Goal: Obtain resource: Obtain resource

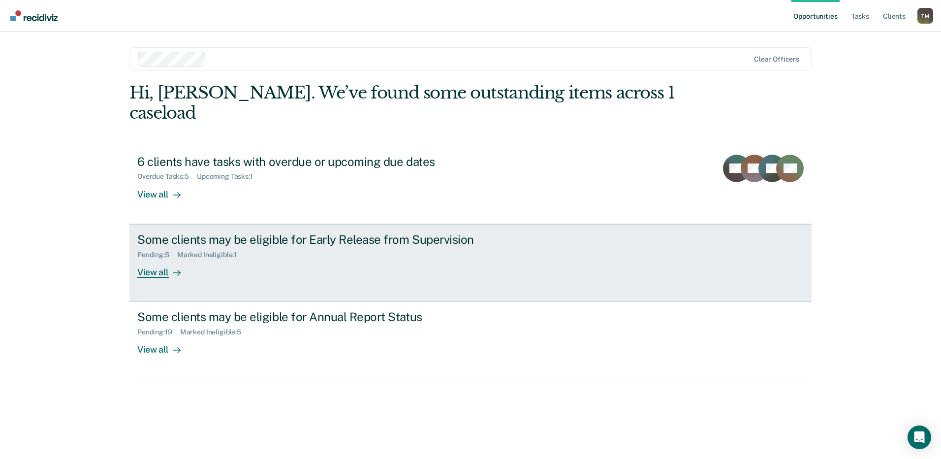
click at [204, 232] on div "Some clients may be eligible for Early Release from Supervision" at bounding box center [309, 239] width 345 height 14
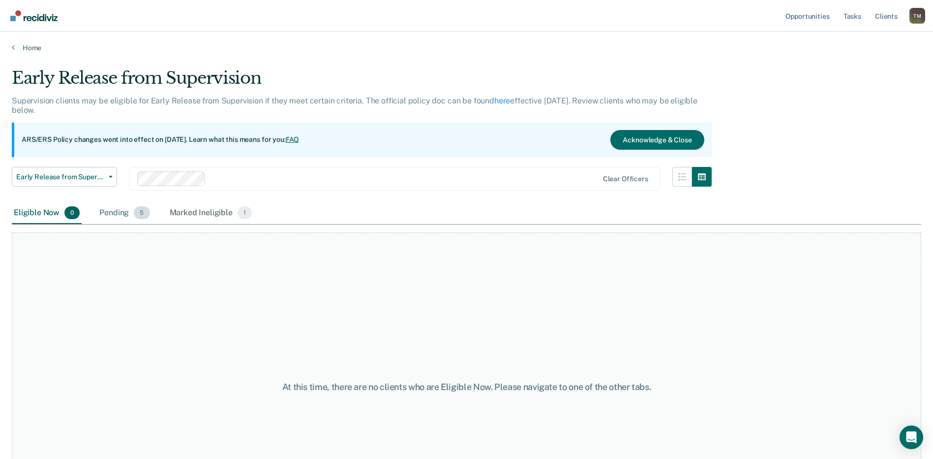
click at [127, 210] on div "Pending 5" at bounding box center [124, 213] width 54 height 22
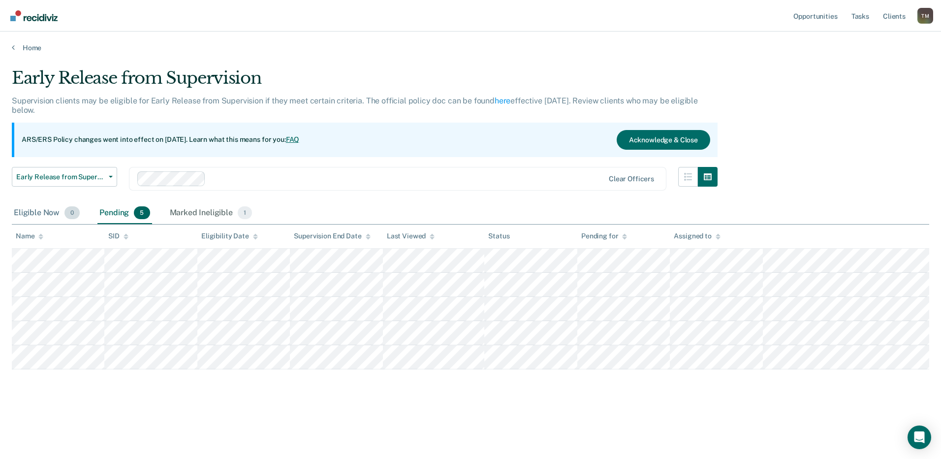
click at [44, 215] on div "Eligible Now 0" at bounding box center [47, 213] width 70 height 22
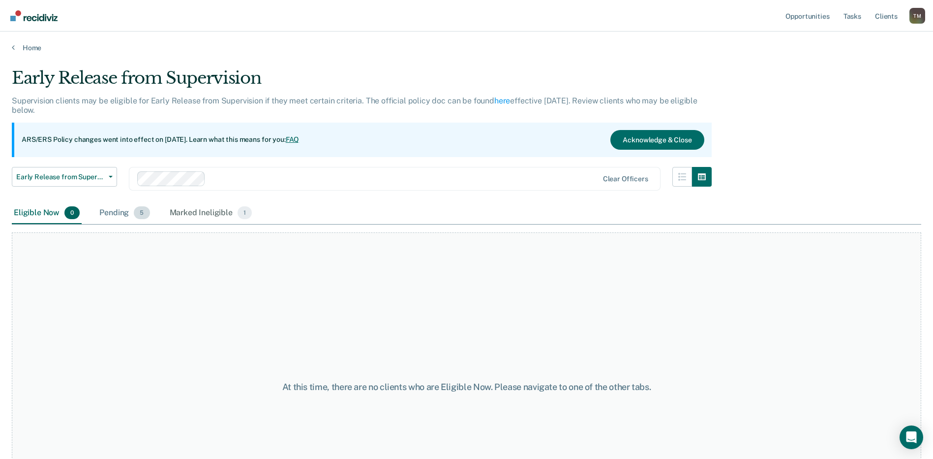
click at [118, 216] on div "Pending 5" at bounding box center [124, 213] width 54 height 22
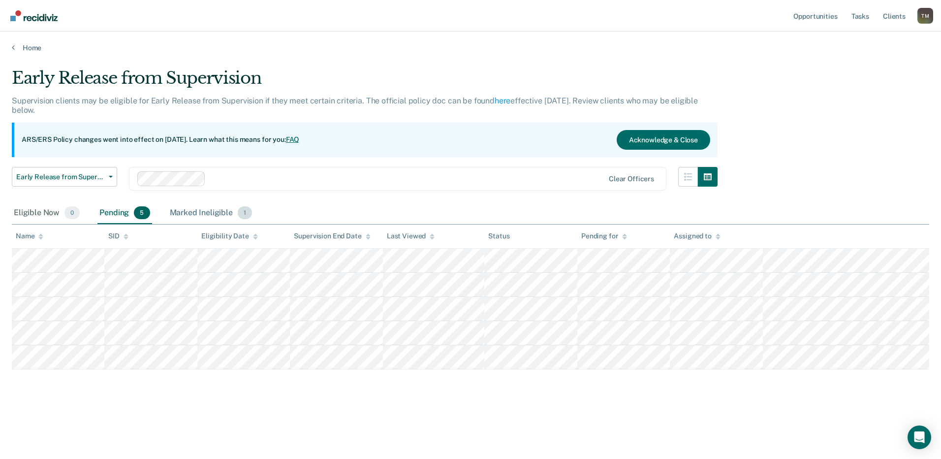
click at [219, 212] on div "Marked Ineligible 1" at bounding box center [211, 213] width 87 height 22
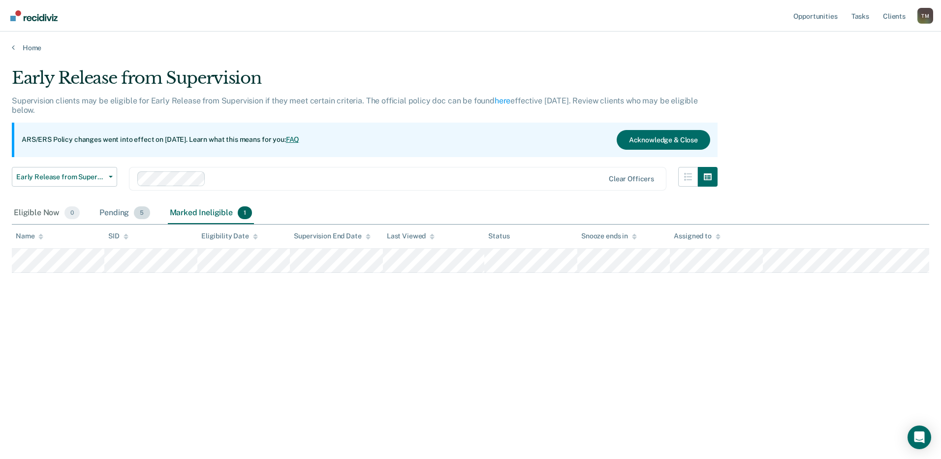
click at [123, 215] on div "Pending 5" at bounding box center [124, 213] width 54 height 22
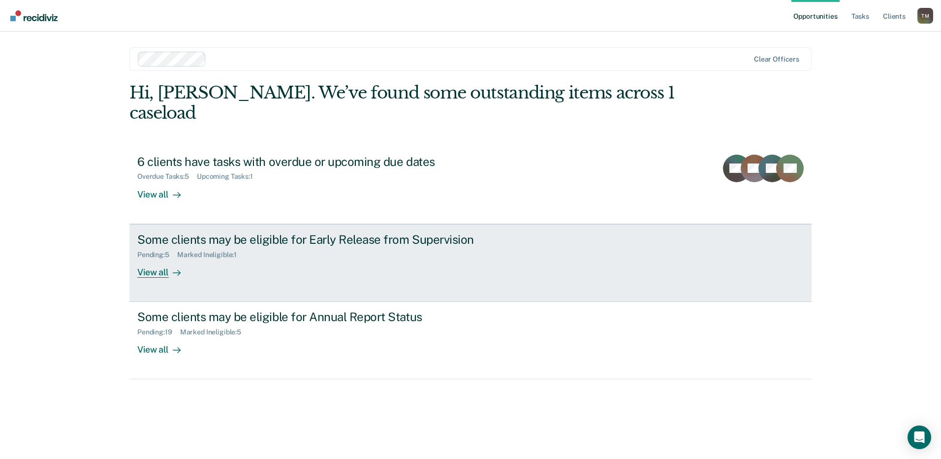
click at [167, 258] on div "View all" at bounding box center [164, 267] width 55 height 19
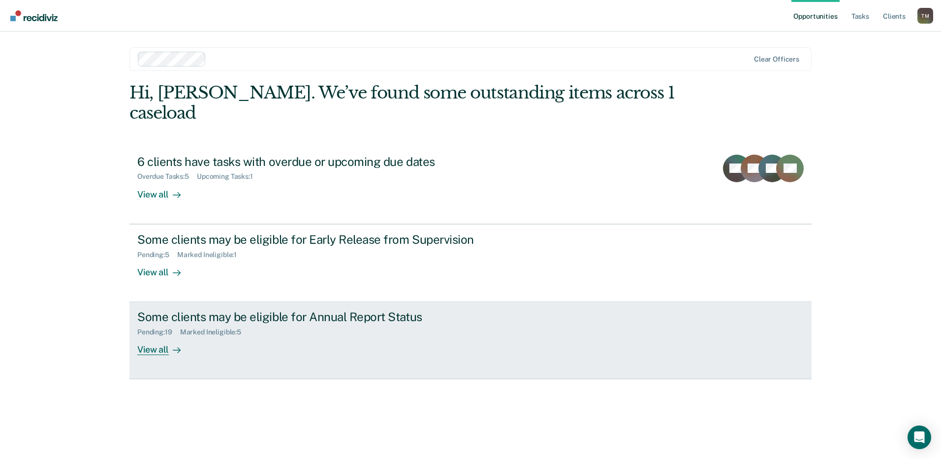
click at [167, 336] on div "View all" at bounding box center [164, 345] width 55 height 19
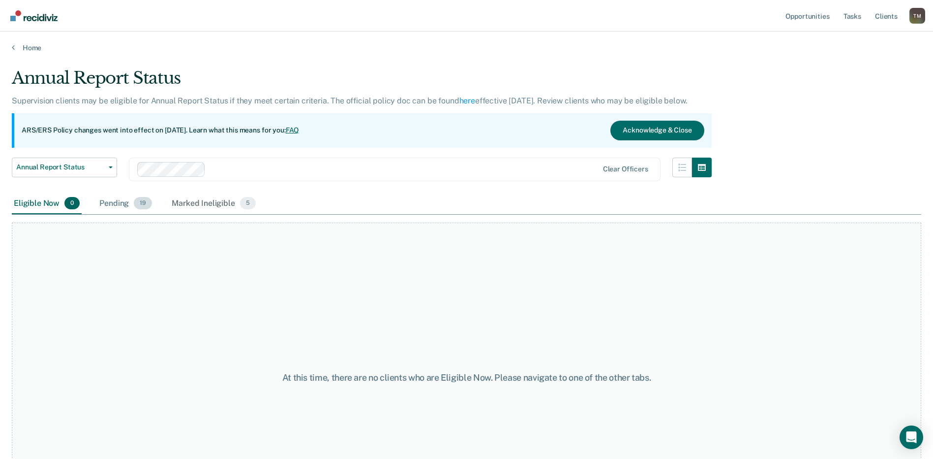
click at [118, 205] on div "Pending 19" at bounding box center [125, 204] width 57 height 22
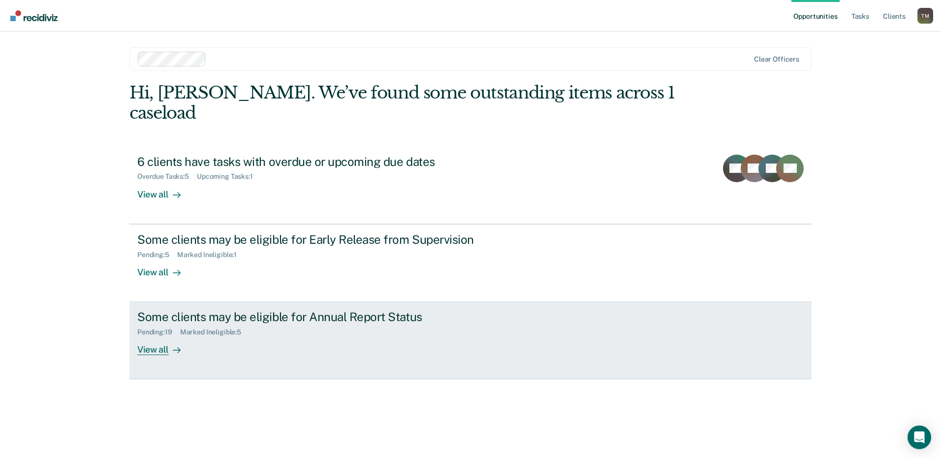
click at [259, 309] on div "Some clients may be eligible for Annual Report Status" at bounding box center [309, 316] width 345 height 14
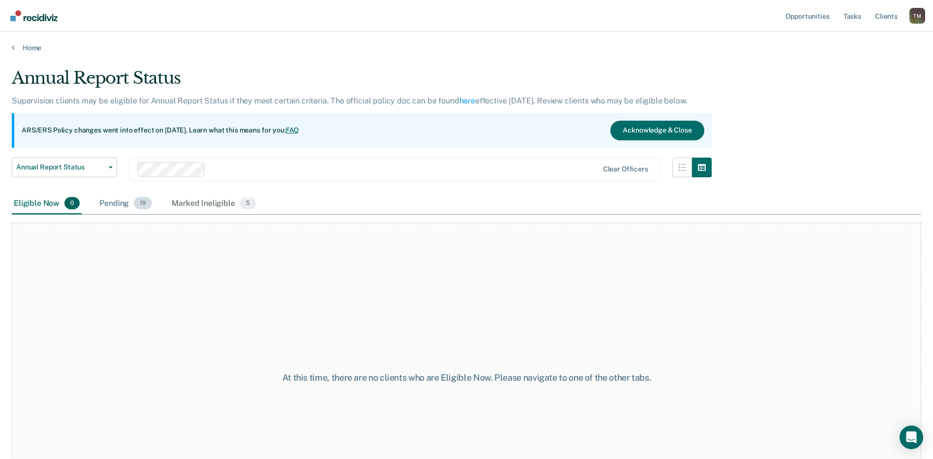
click at [117, 201] on div "Pending 19" at bounding box center [125, 204] width 57 height 22
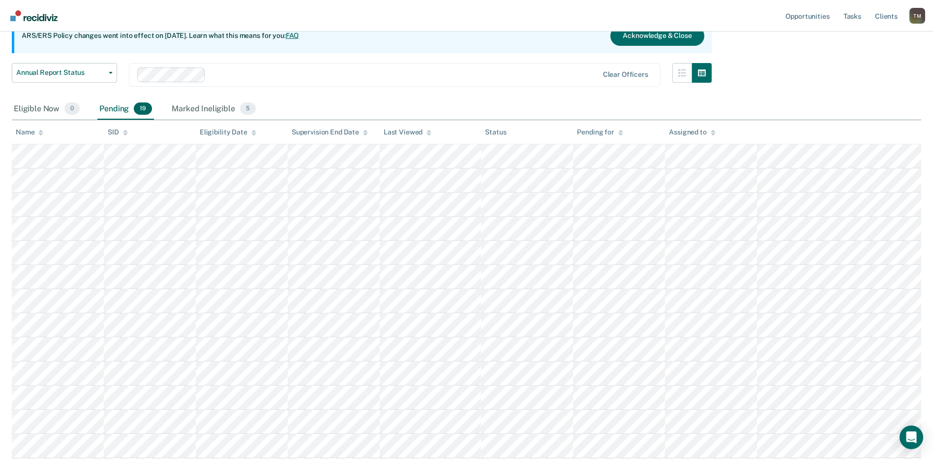
scroll to position [98, 0]
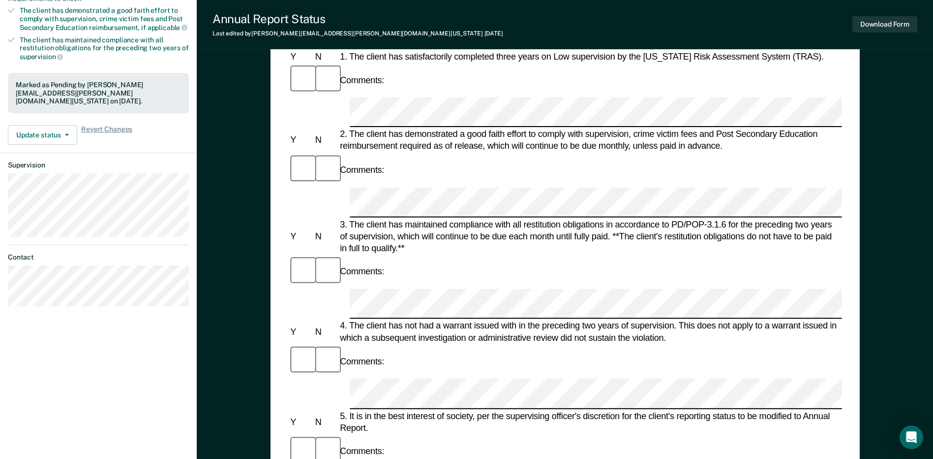
scroll to position [295, 0]
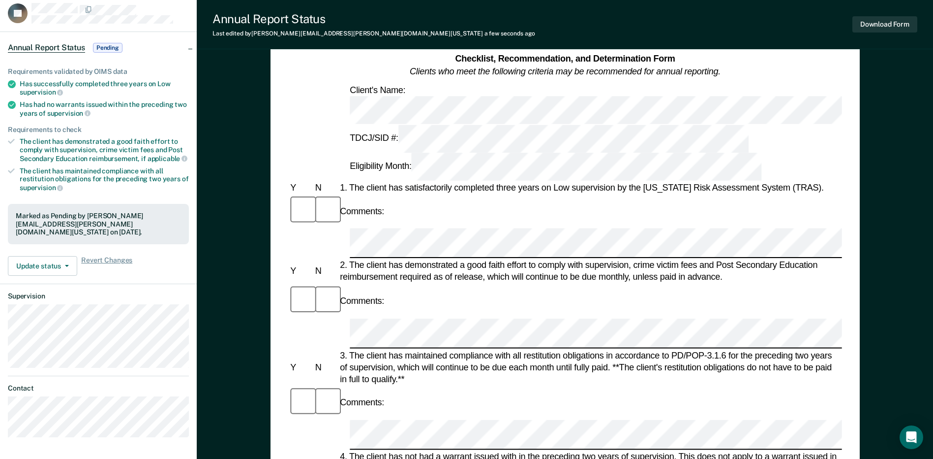
scroll to position [0, 0]
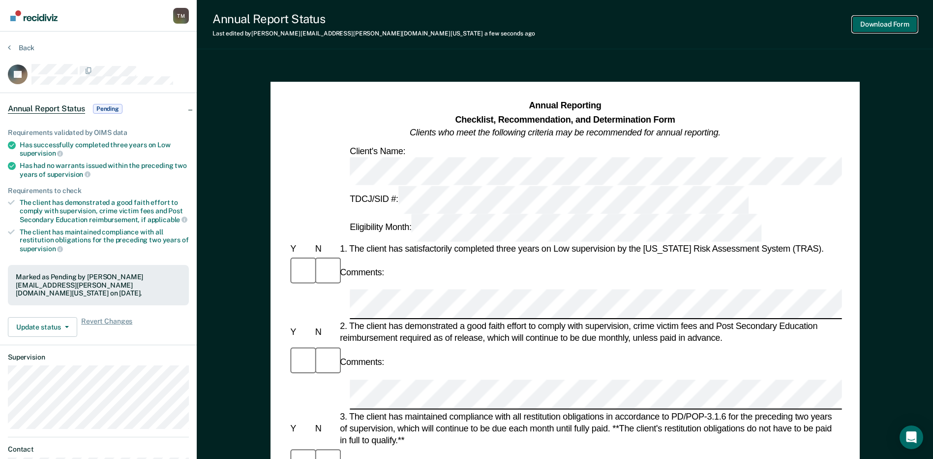
click at [898, 29] on button "Download Form" at bounding box center [885, 24] width 65 height 16
